Goal: Information Seeking & Learning: Find specific page/section

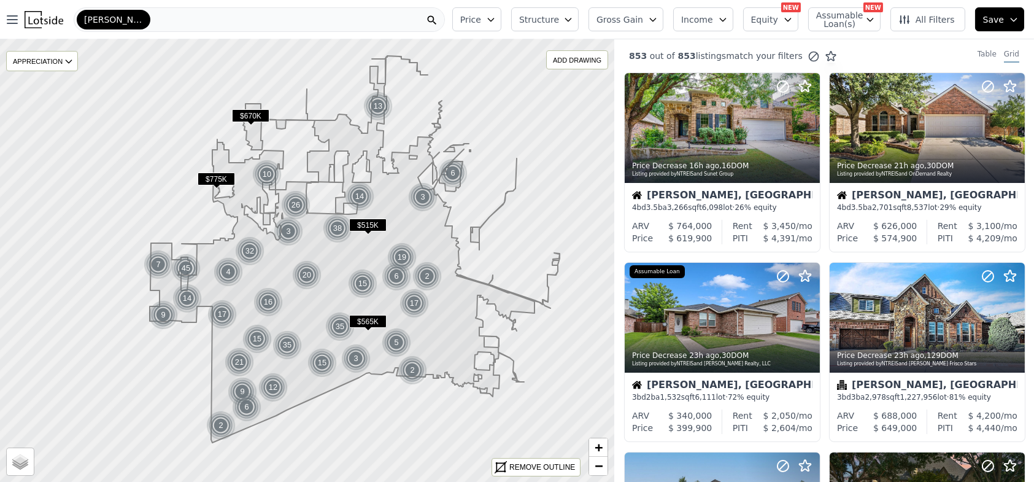
click at [643, 17] on span "Gross Gain" at bounding box center [619, 19] width 47 height 12
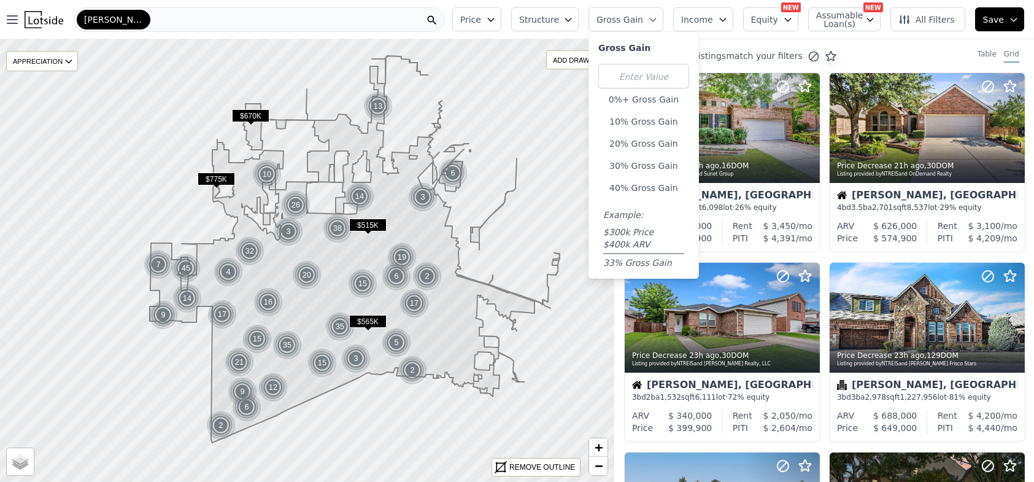
click at [643, 17] on span "Gross Gain" at bounding box center [619, 19] width 47 height 12
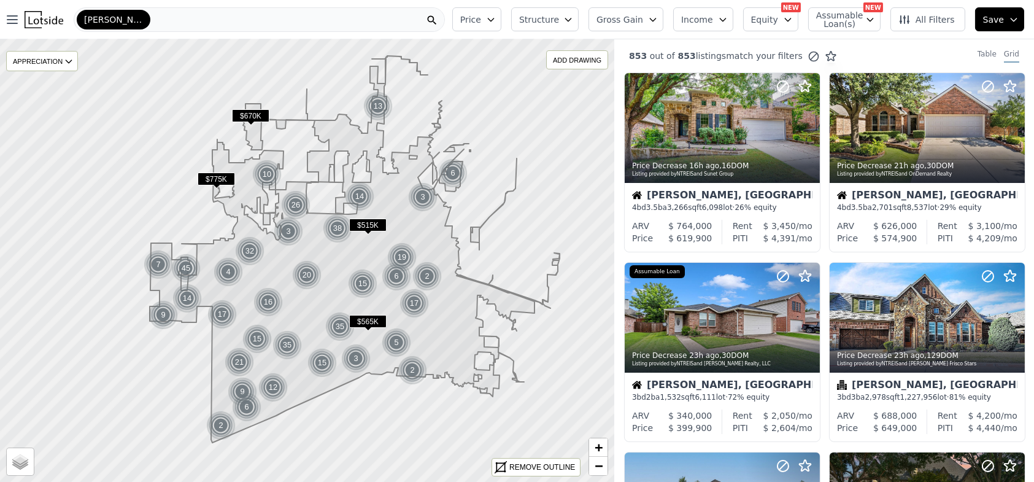
click at [771, 18] on span "Equity" at bounding box center [764, 19] width 27 height 12
click at [496, 20] on icon "button" at bounding box center [491, 20] width 10 height 10
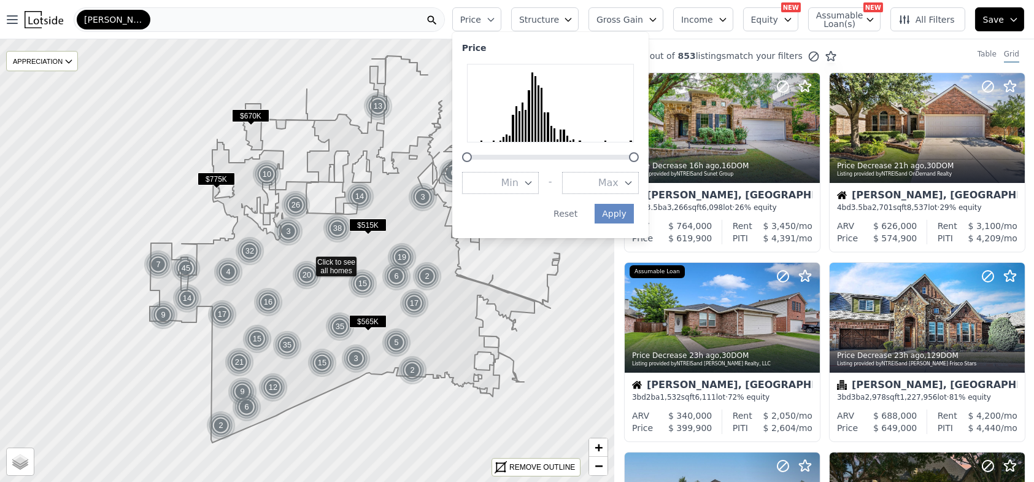
click at [633, 180] on icon "button" at bounding box center [628, 183] width 10 height 10
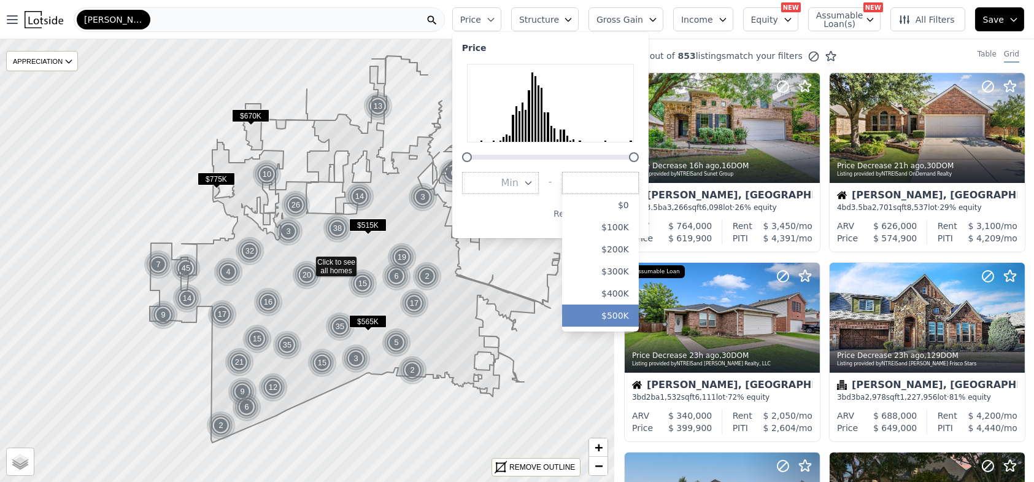
click at [629, 312] on button "$500K" at bounding box center [600, 315] width 77 height 22
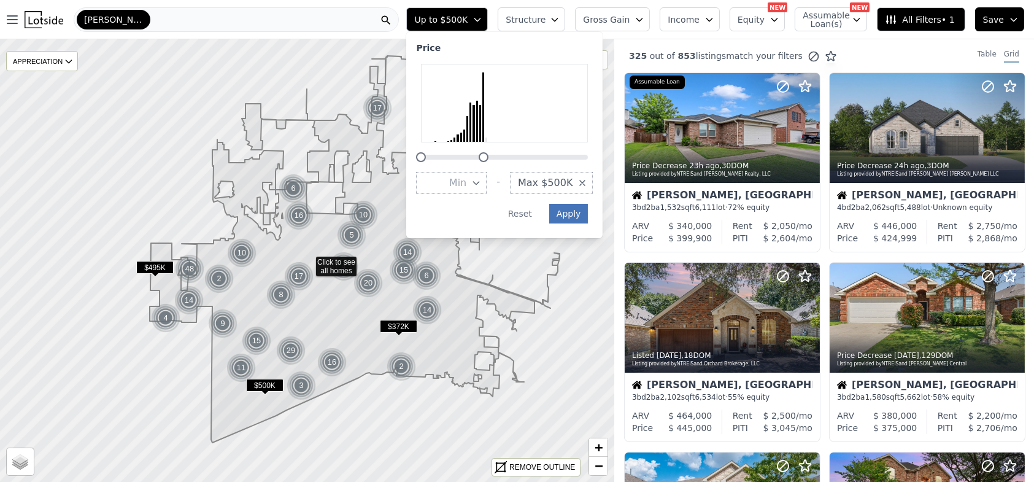
click at [588, 208] on button "Apply" at bounding box center [568, 214] width 39 height 20
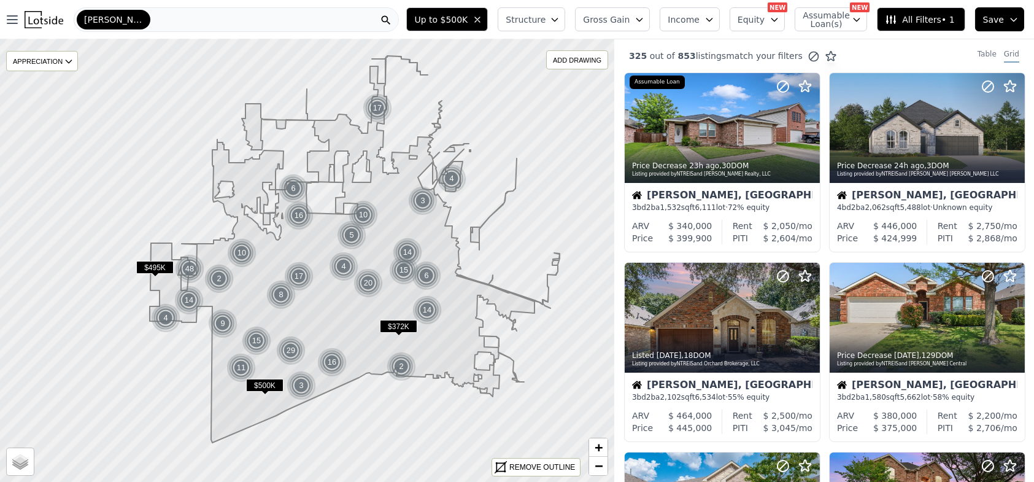
click at [532, 12] on button "Structure" at bounding box center [530, 19] width 67 height 24
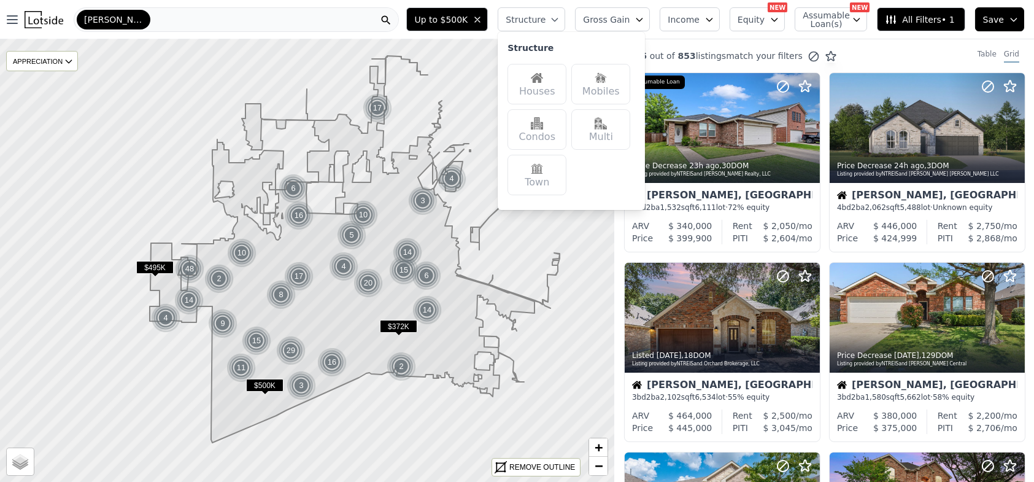
click at [543, 77] on img at bounding box center [537, 78] width 12 height 12
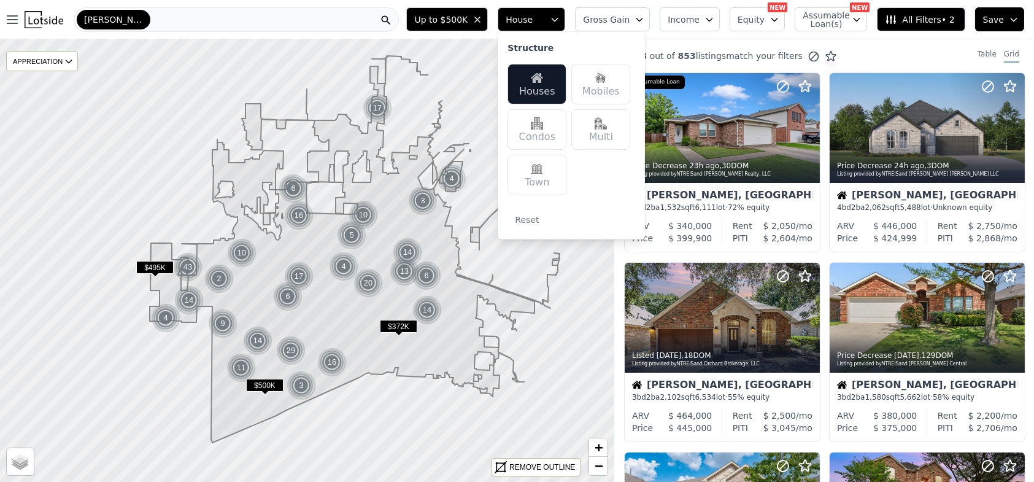
click at [339, 20] on div "Mckinney" at bounding box center [236, 19] width 325 height 25
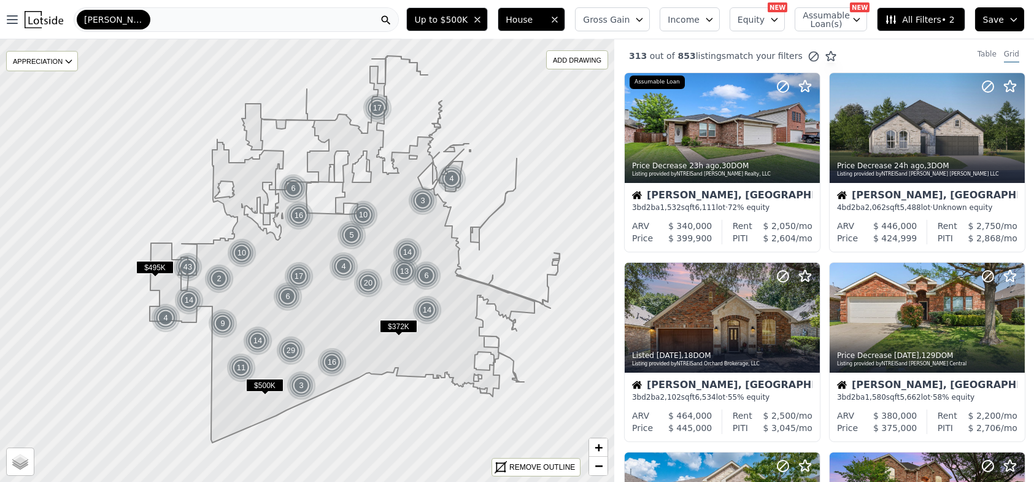
click at [914, 21] on span "All Filters • 2" at bounding box center [919, 19] width 69 height 12
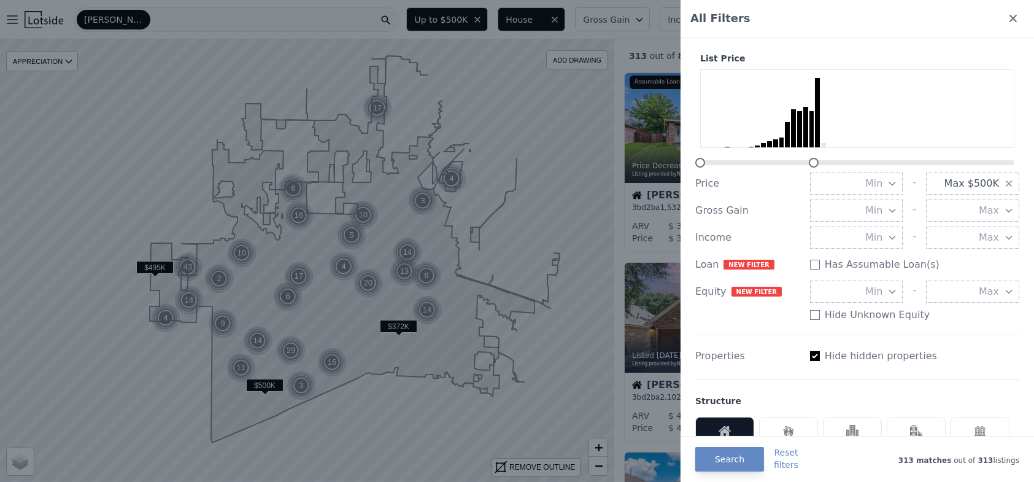
click at [876, 204] on span "Min" at bounding box center [873, 210] width 17 height 15
click at [876, 204] on input "number" at bounding box center [856, 210] width 93 height 22
click at [791, 202] on div "Gross Gain Min 0% 10% 20% 30% 40% - Max" at bounding box center [857, 210] width 324 height 22
click at [880, 237] on button "Min" at bounding box center [856, 237] width 93 height 22
click at [902, 237] on div "Min -10% -5% 0% 5% 10% - Max" at bounding box center [914, 237] width 209 height 22
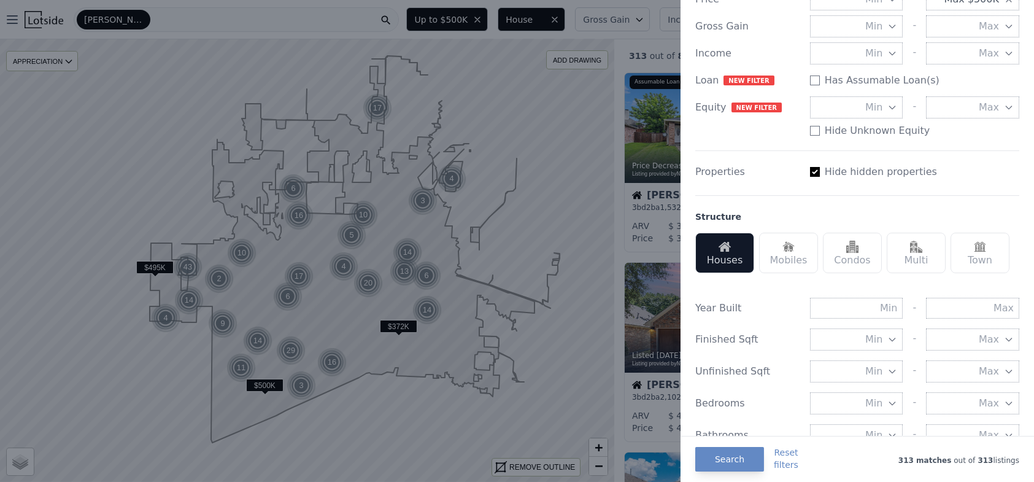
scroll to position [185, 0]
click at [931, 304] on input "text" at bounding box center [972, 307] width 93 height 21
click at [882, 304] on input "text" at bounding box center [856, 307] width 93 height 21
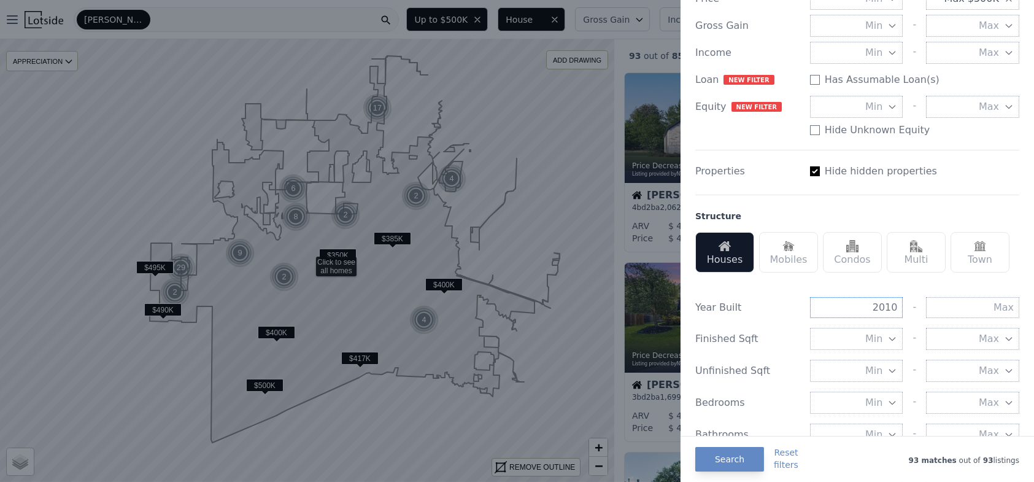
type input "2010"
click at [793, 297] on div "Year Built 2010 -" at bounding box center [857, 307] width 324 height 21
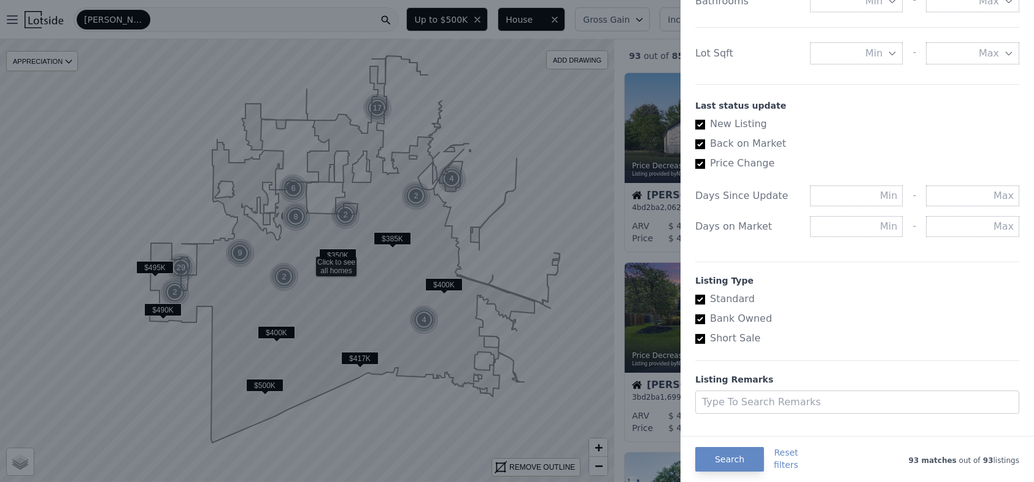
scroll to position [636, 0]
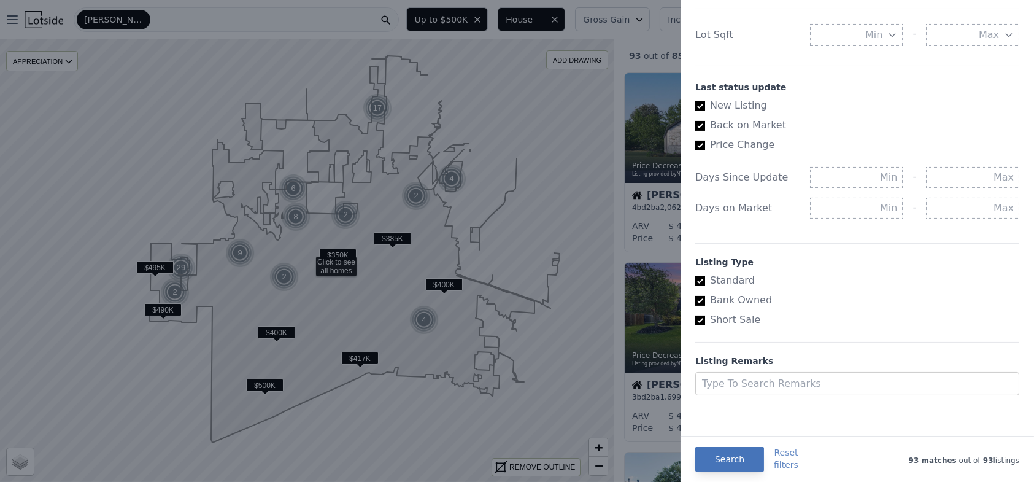
click at [723, 456] on button "Search" at bounding box center [729, 459] width 69 height 25
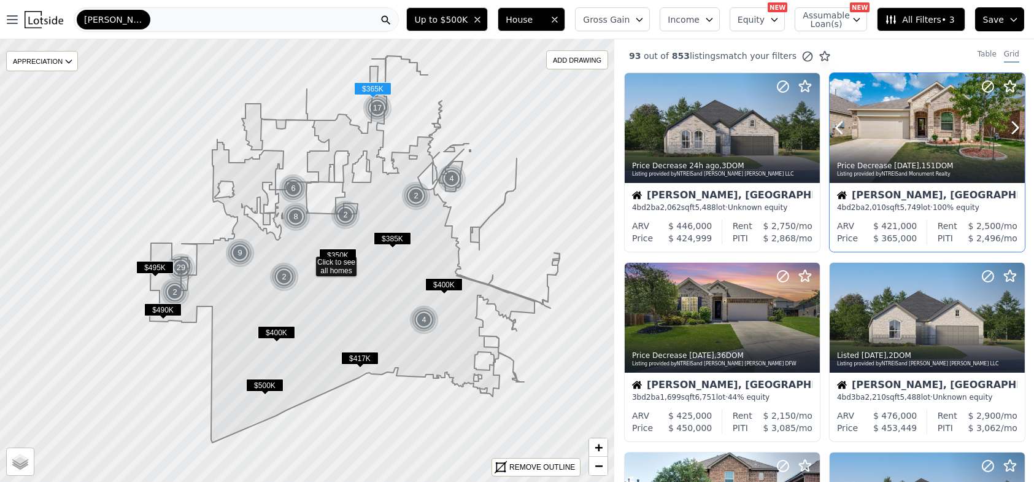
click at [882, 127] on div at bounding box center [926, 128] width 195 height 110
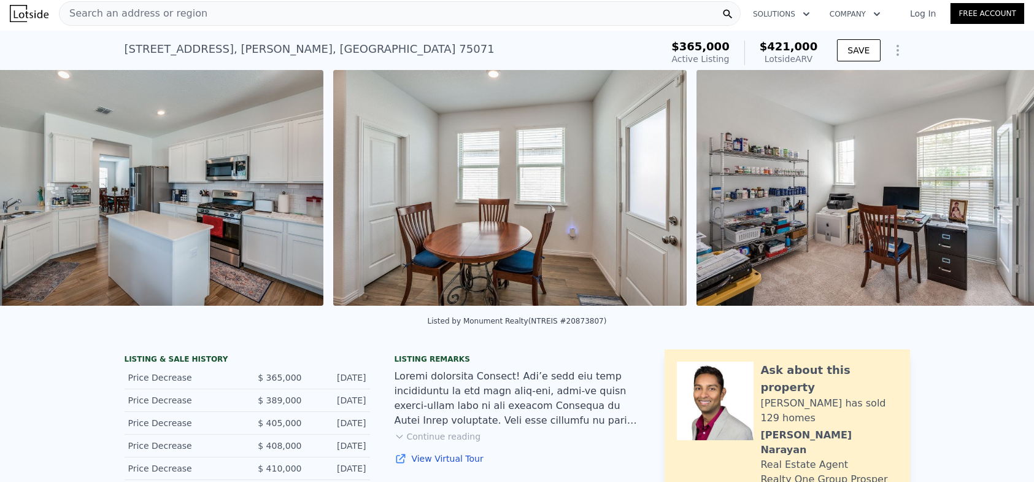
scroll to position [0, 3106]
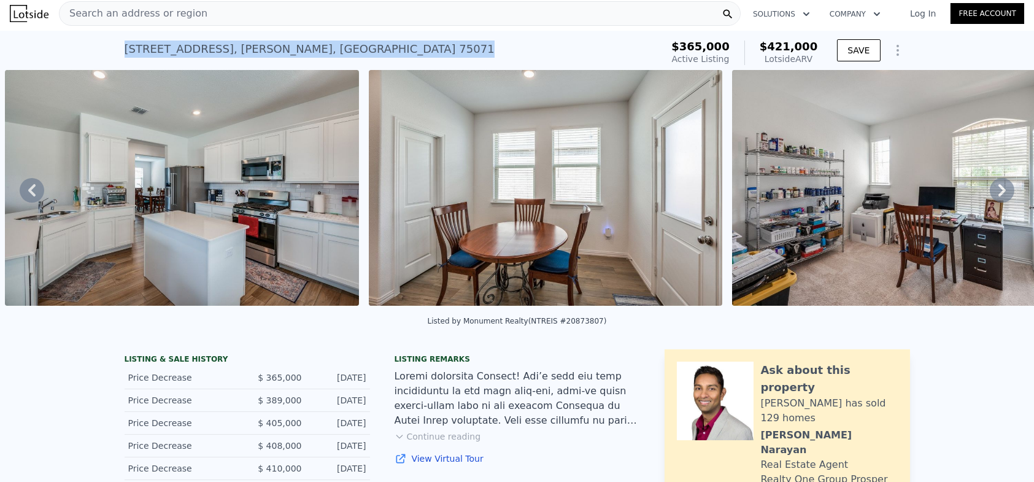
drag, startPoint x: 123, startPoint y: 48, endPoint x: 342, endPoint y: 45, distance: 218.4
click at [342, 45] on div "[STREET_ADDRESS][PERSON_NAME] Active at $365k (~ARV $421k )" at bounding box center [391, 53] width 532 height 34
copy div "[STREET_ADDRESS][PERSON_NAME]"
